Goal: Browse casually: Explore the website without a specific task or goal

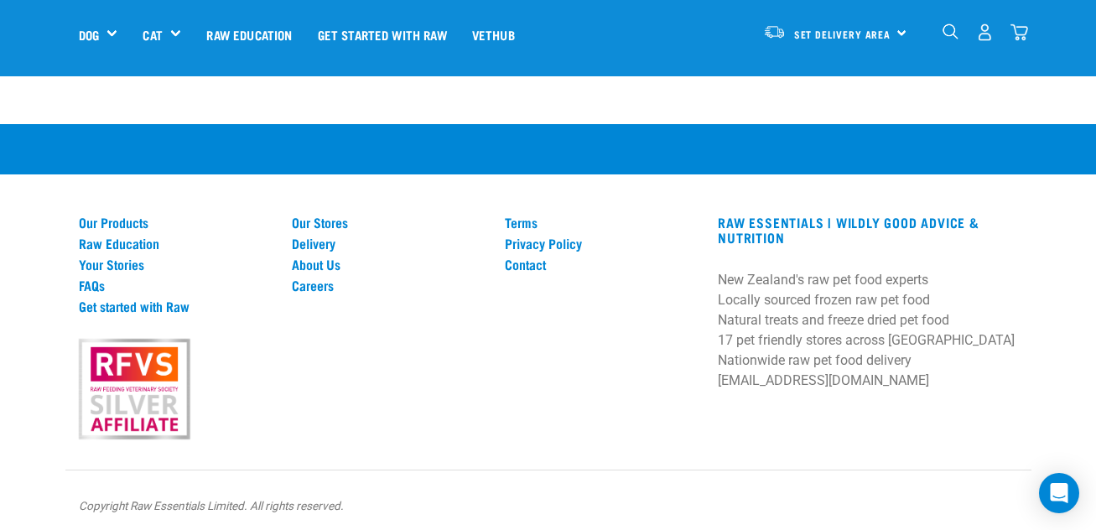
scroll to position [1956, 0]
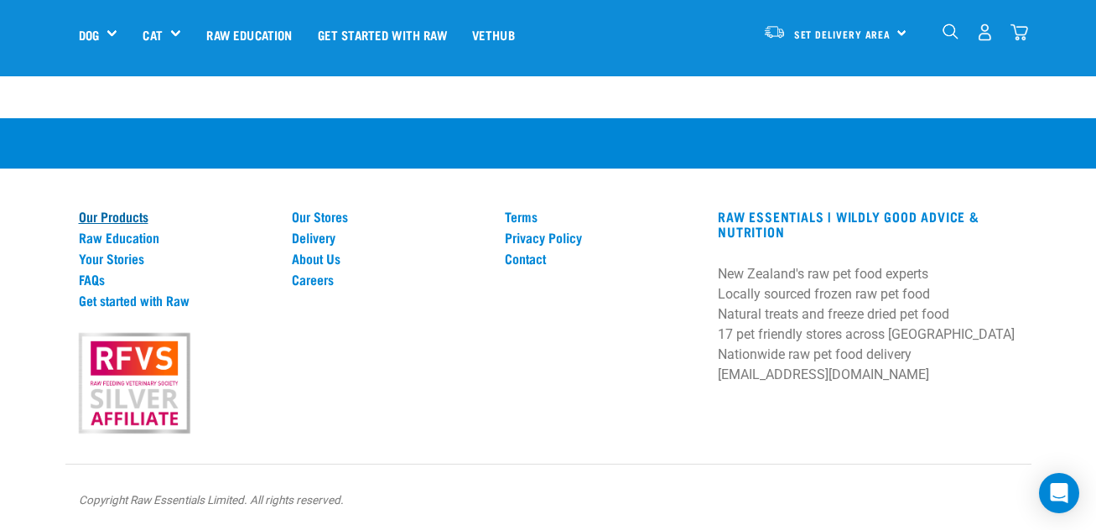
click at [133, 216] on link "Our Products" at bounding box center [175, 216] width 193 height 15
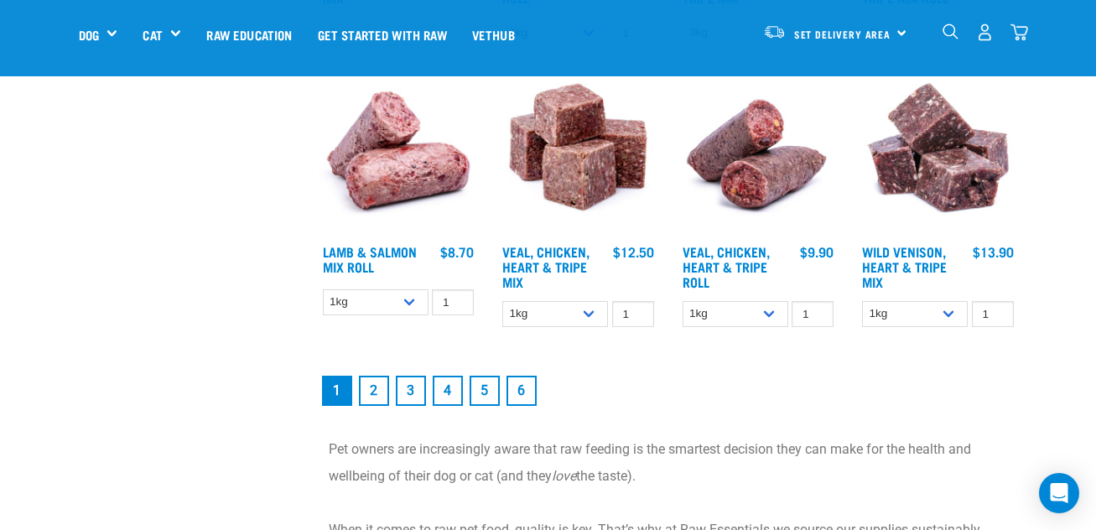
scroll to position [2265, 0]
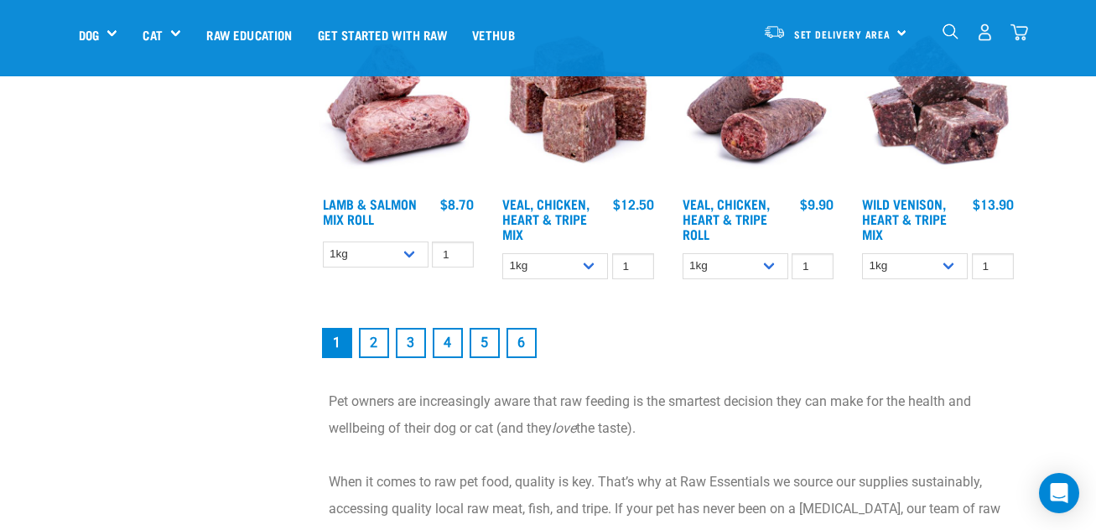
click at [528, 353] on link "6" at bounding box center [522, 343] width 30 height 30
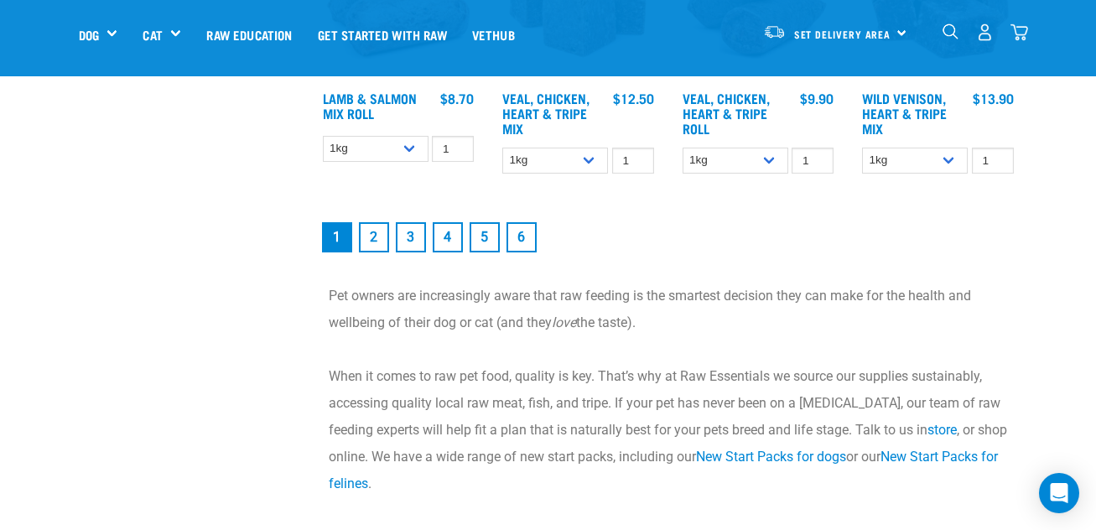
scroll to position [2384, 0]
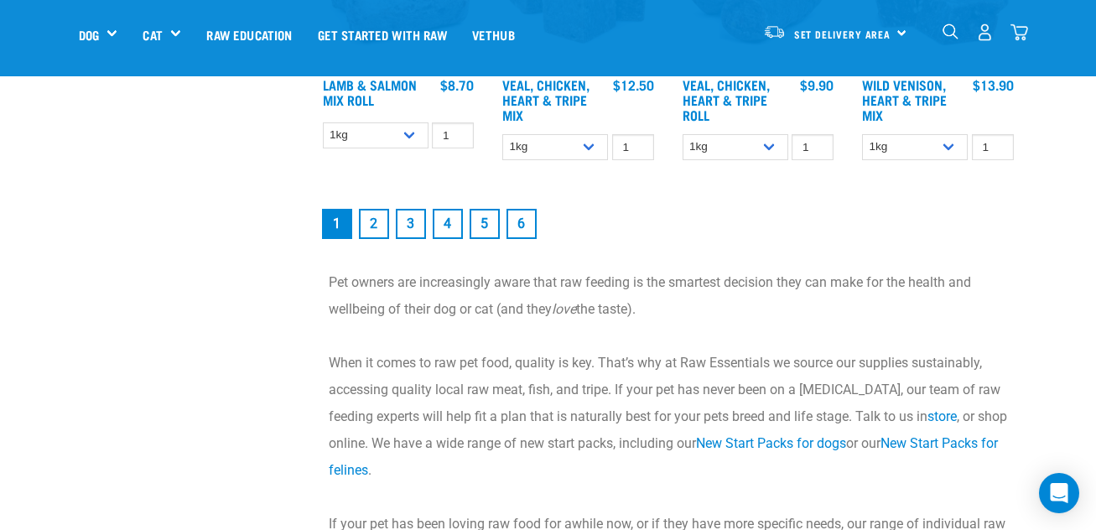
click at [375, 235] on link "2" at bounding box center [374, 224] width 30 height 30
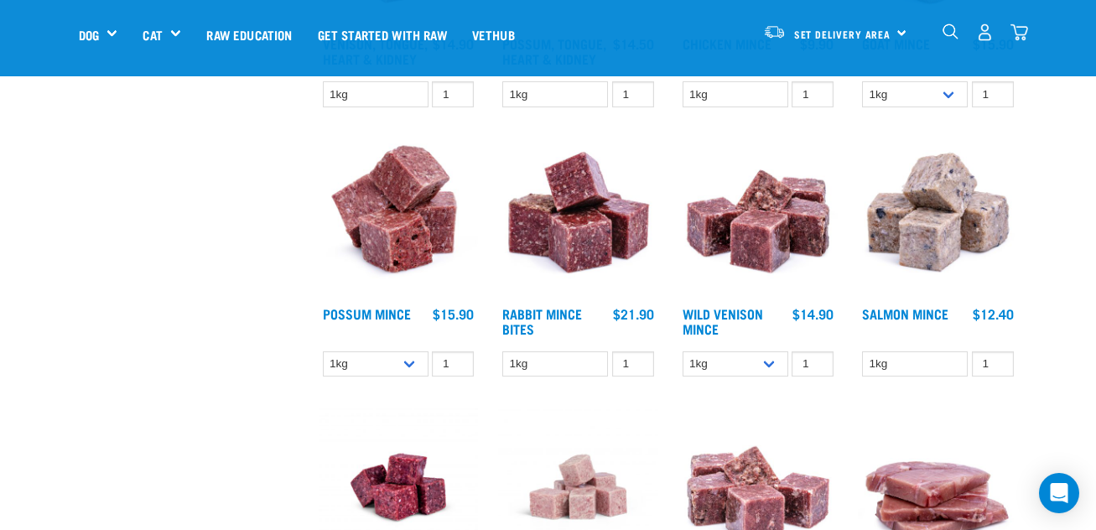
scroll to position [1594, 0]
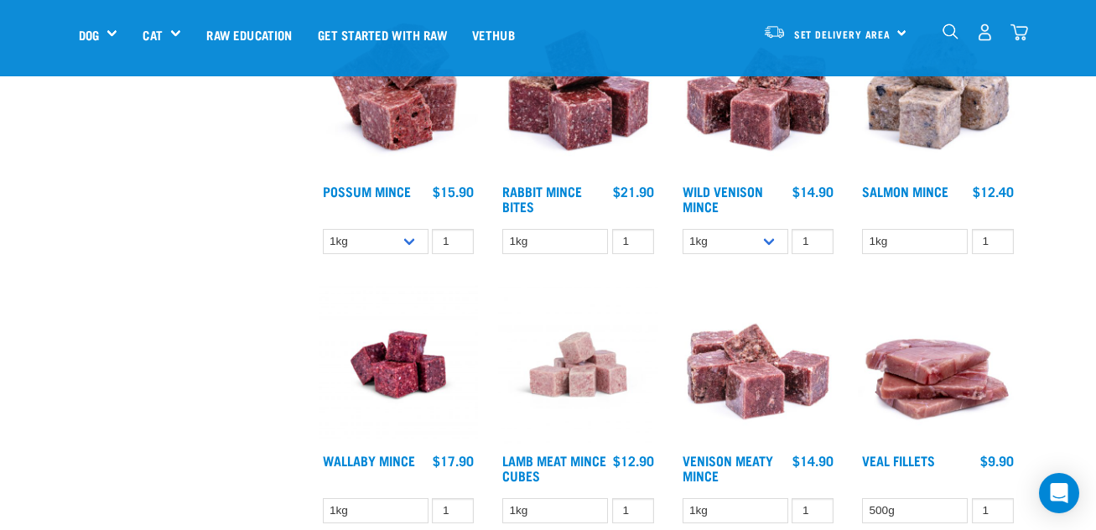
click at [921, 388] on img at bounding box center [938, 364] width 160 height 160
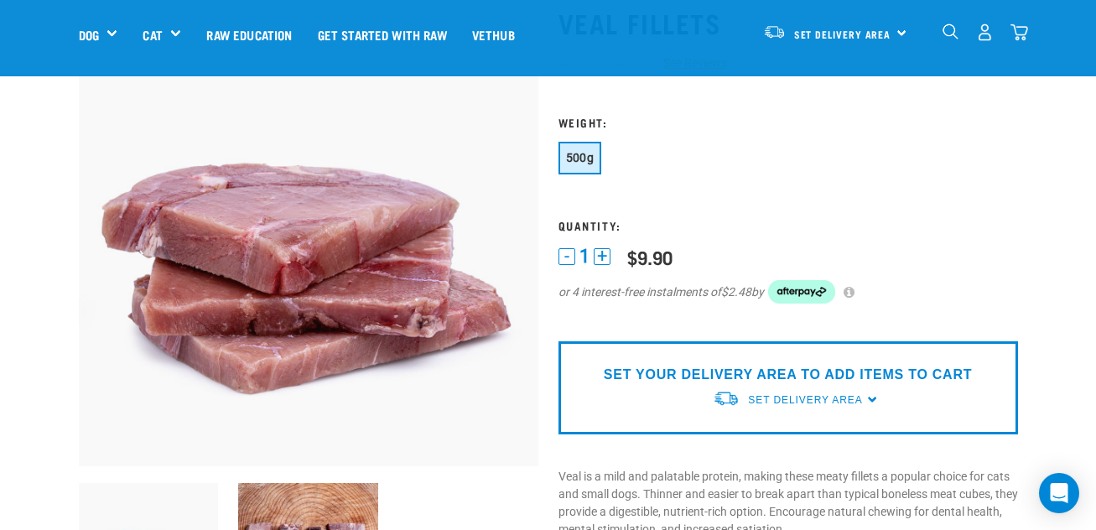
scroll to position [168, 0]
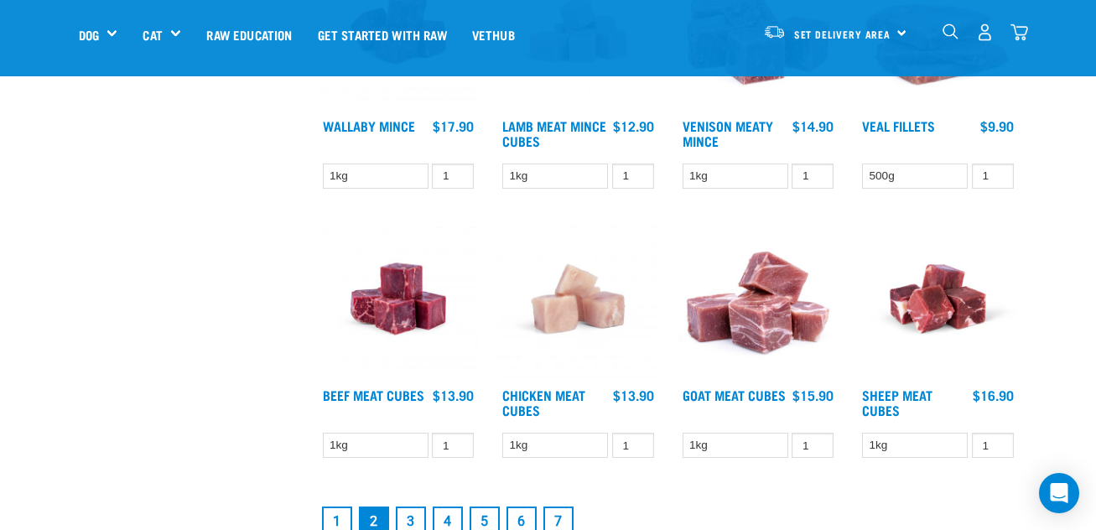
scroll to position [1965, 0]
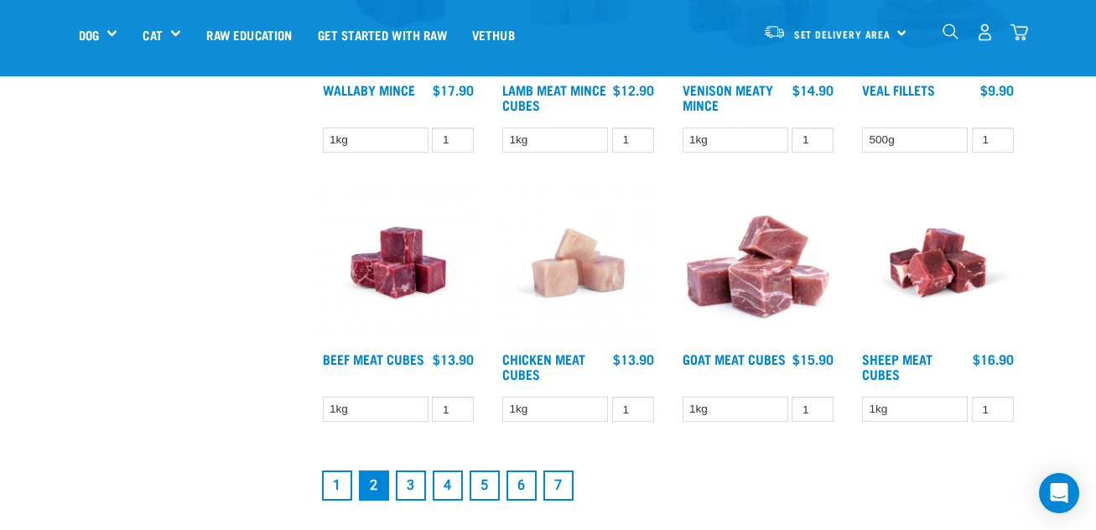
click at [414, 483] on link "3" at bounding box center [411, 486] width 30 height 30
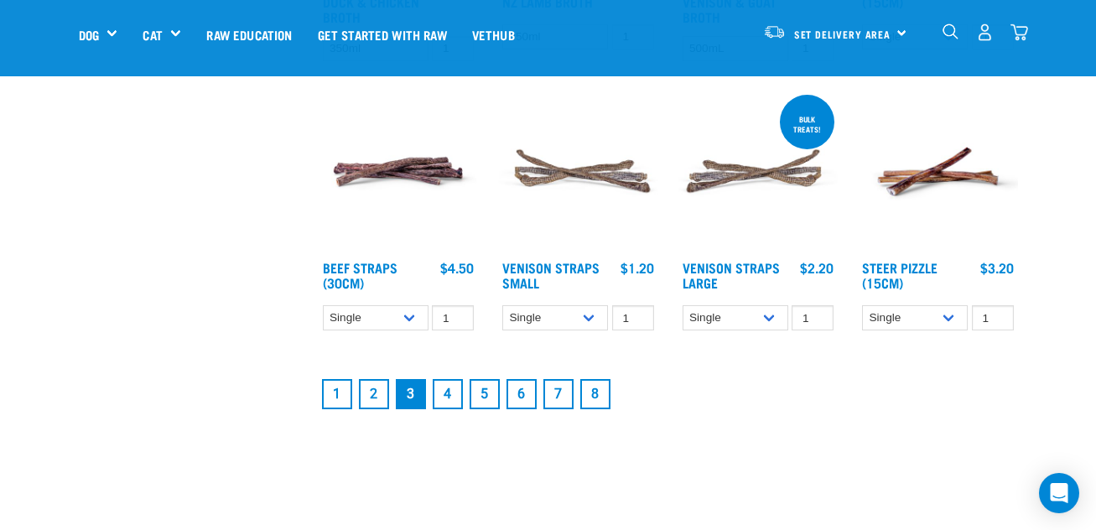
scroll to position [2097, 0]
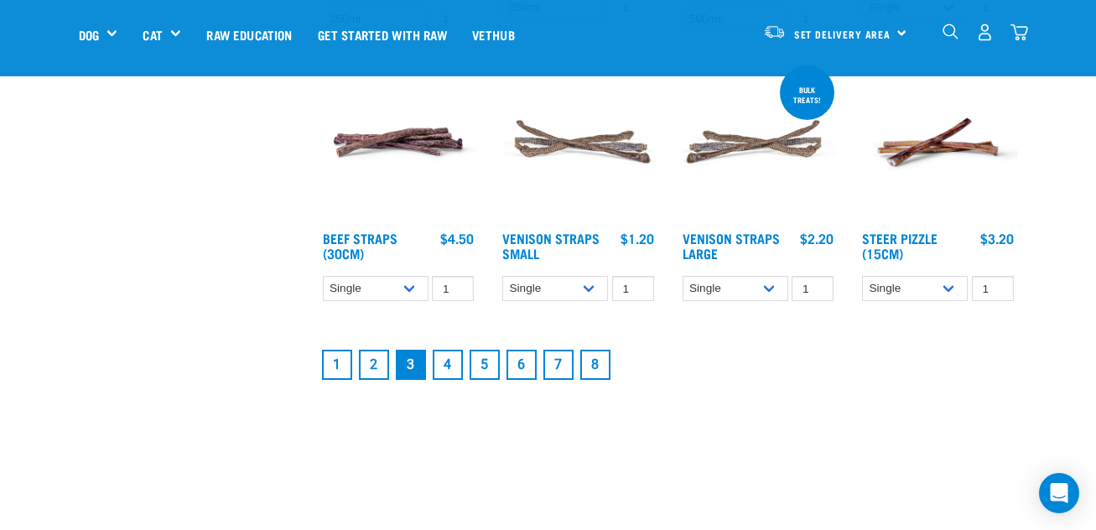
click at [448, 362] on link "4" at bounding box center [448, 365] width 30 height 30
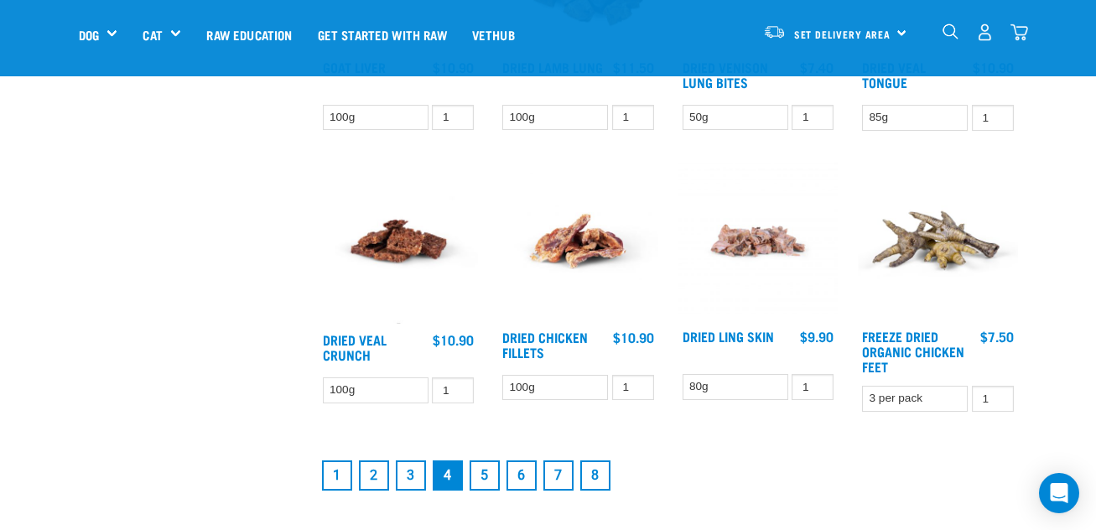
scroll to position [2181, 0]
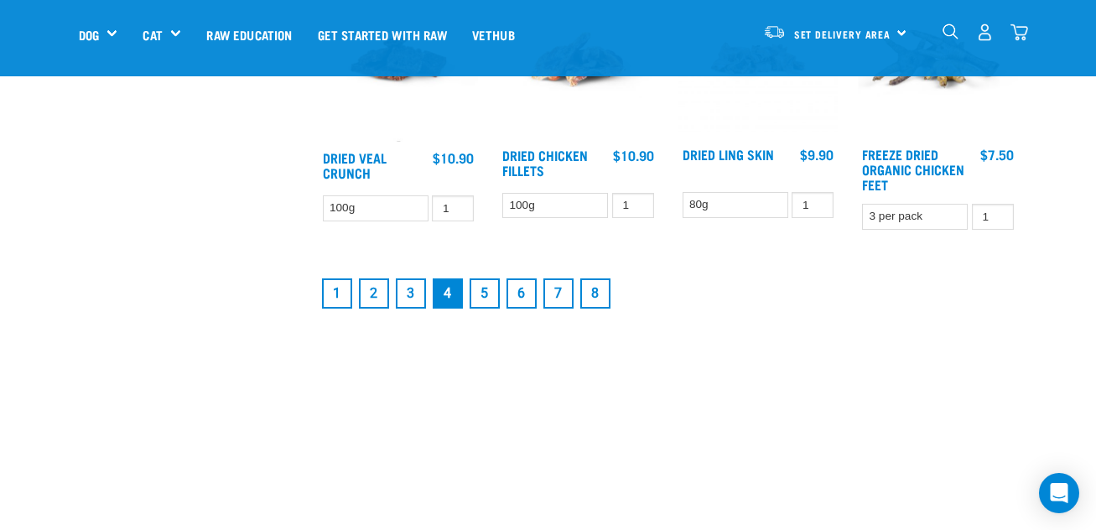
click at [481, 296] on link "5" at bounding box center [485, 294] width 30 height 30
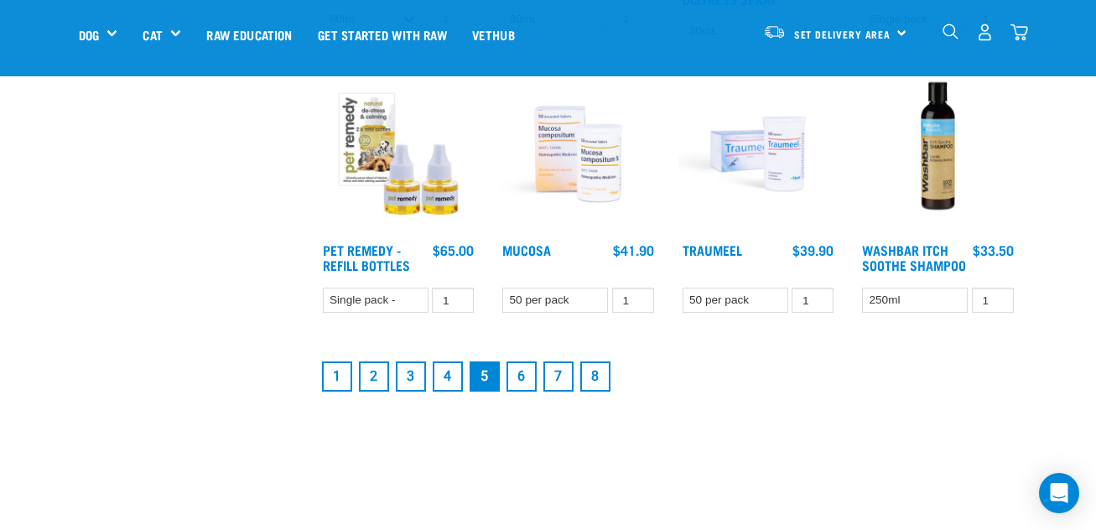
scroll to position [2265, 0]
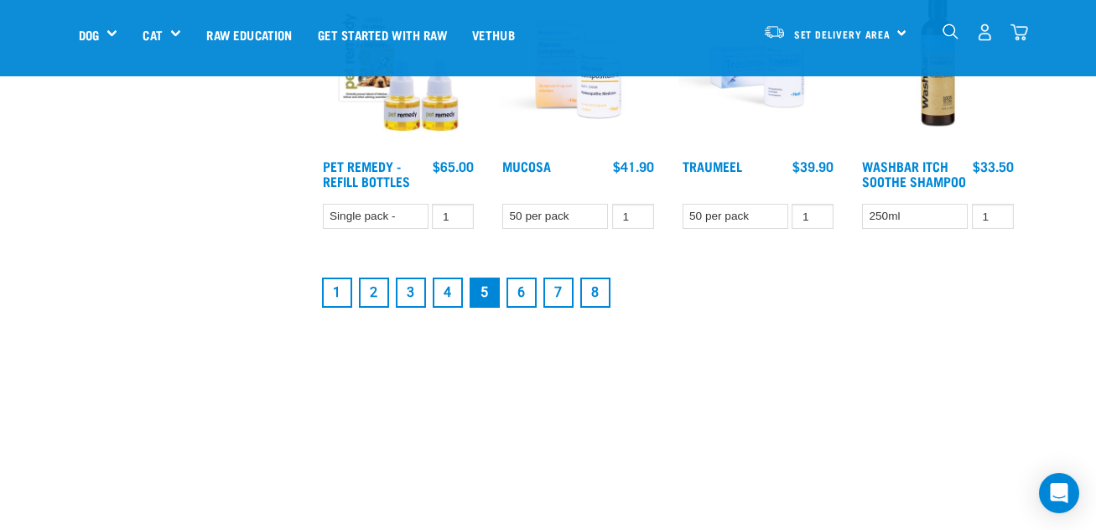
click at [534, 293] on link "6" at bounding box center [522, 293] width 30 height 30
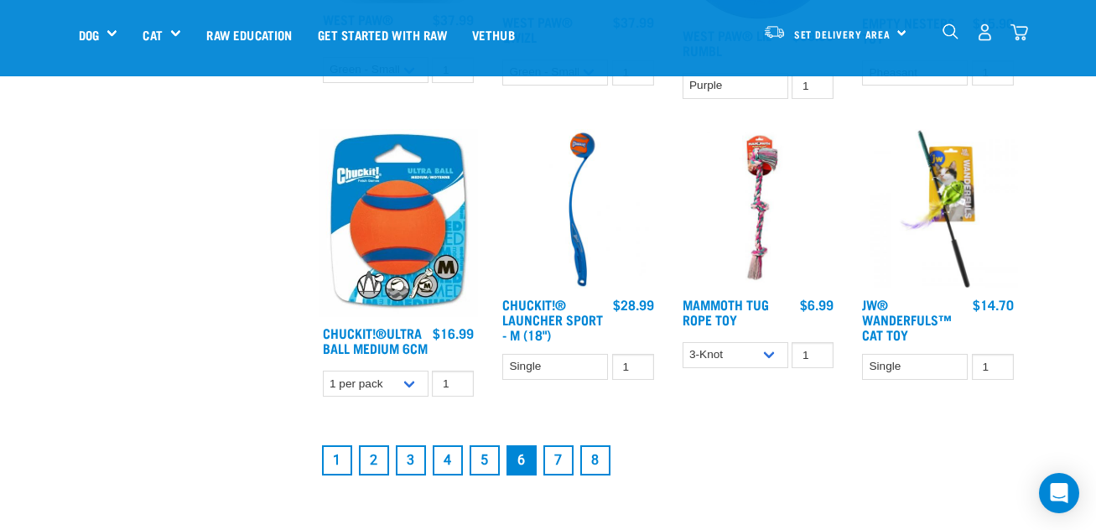
scroll to position [2097, 0]
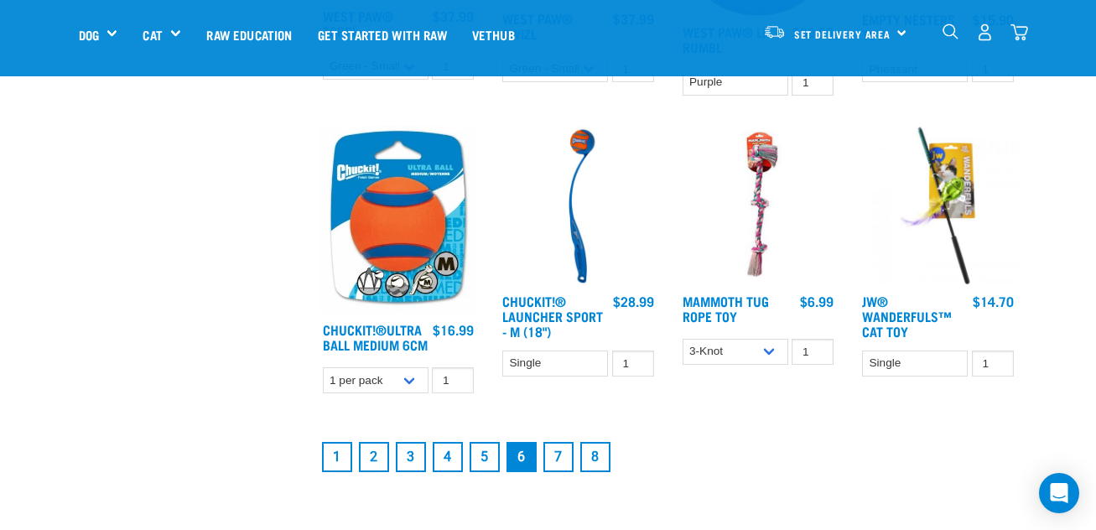
click at [568, 471] on link "7" at bounding box center [559, 457] width 30 height 30
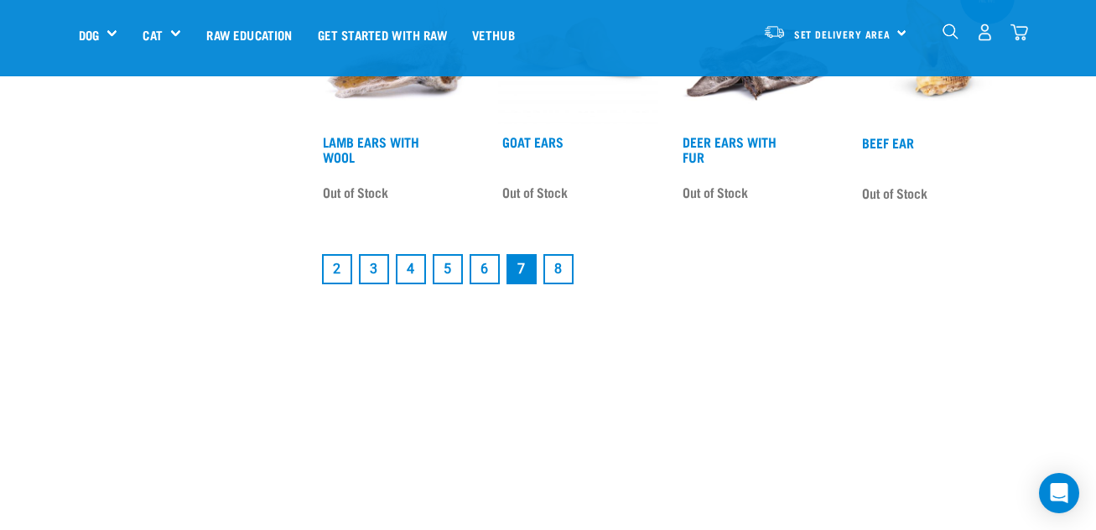
scroll to position [2181, 0]
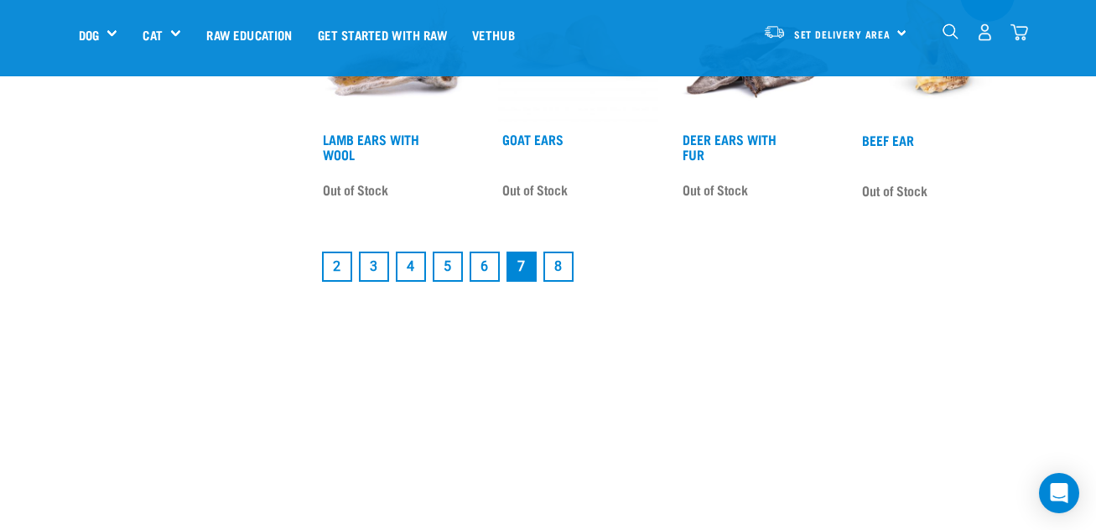
click at [565, 261] on link "8" at bounding box center [559, 267] width 30 height 30
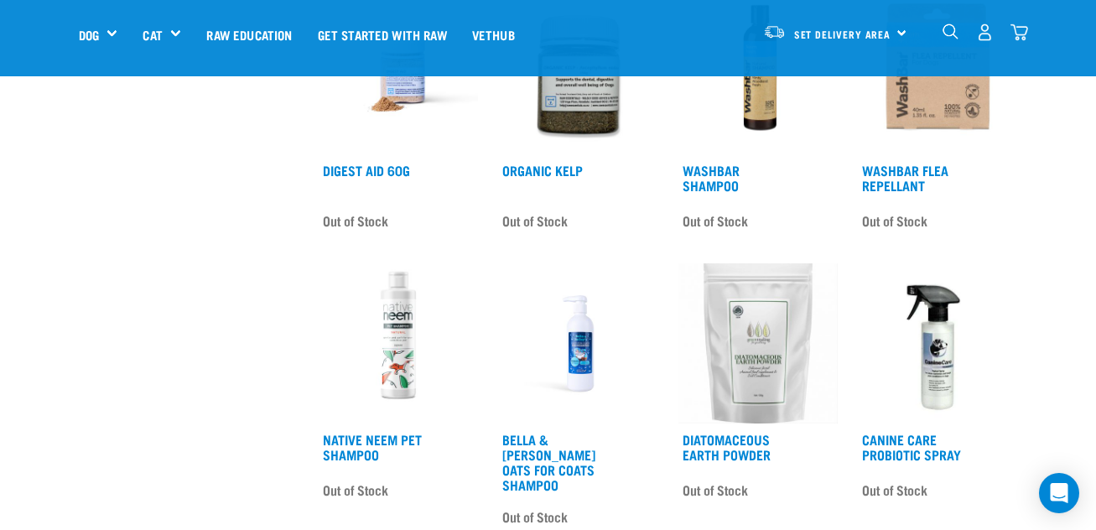
scroll to position [1091, 0]
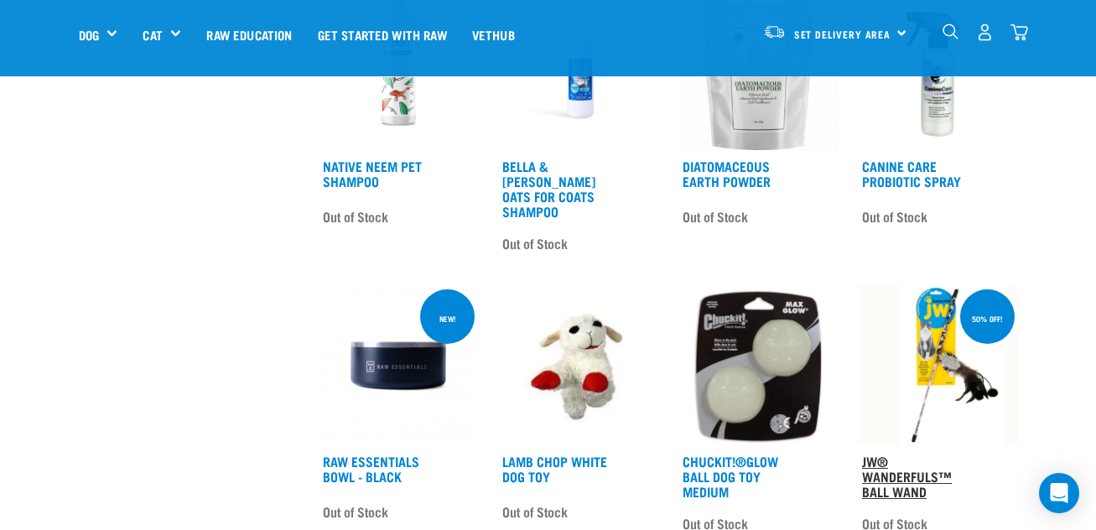
click at [891, 460] on link "JW® Wanderfuls™ Ball Wand" at bounding box center [907, 476] width 90 height 38
